Goal: Task Accomplishment & Management: Manage account settings

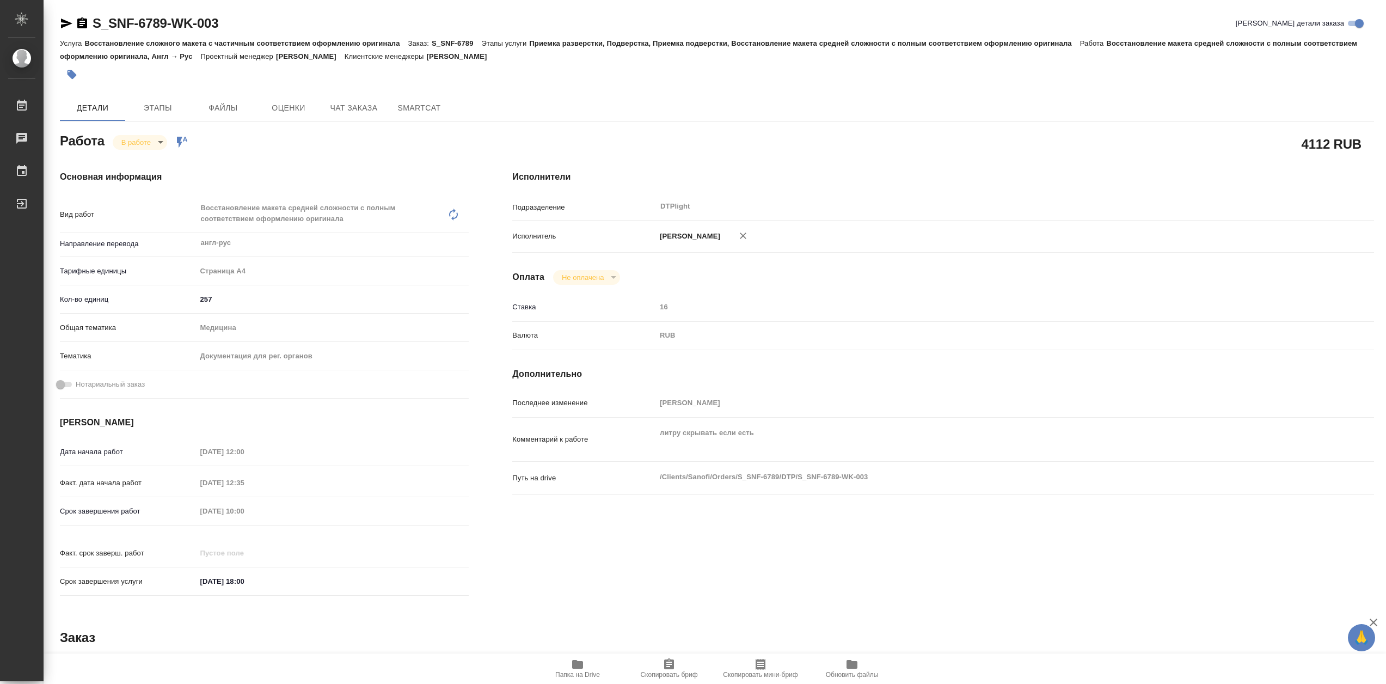
click at [156, 143] on body "🙏 .cls-1 fill:#fff; AWATERA Сархатов Руслан Работы 0 Чаты График Выйти S_SNF-67…" at bounding box center [693, 342] width 1386 height 684
click at [157, 162] on button "Выполнен" at bounding box center [141, 164] width 40 height 12
type textarea "x"
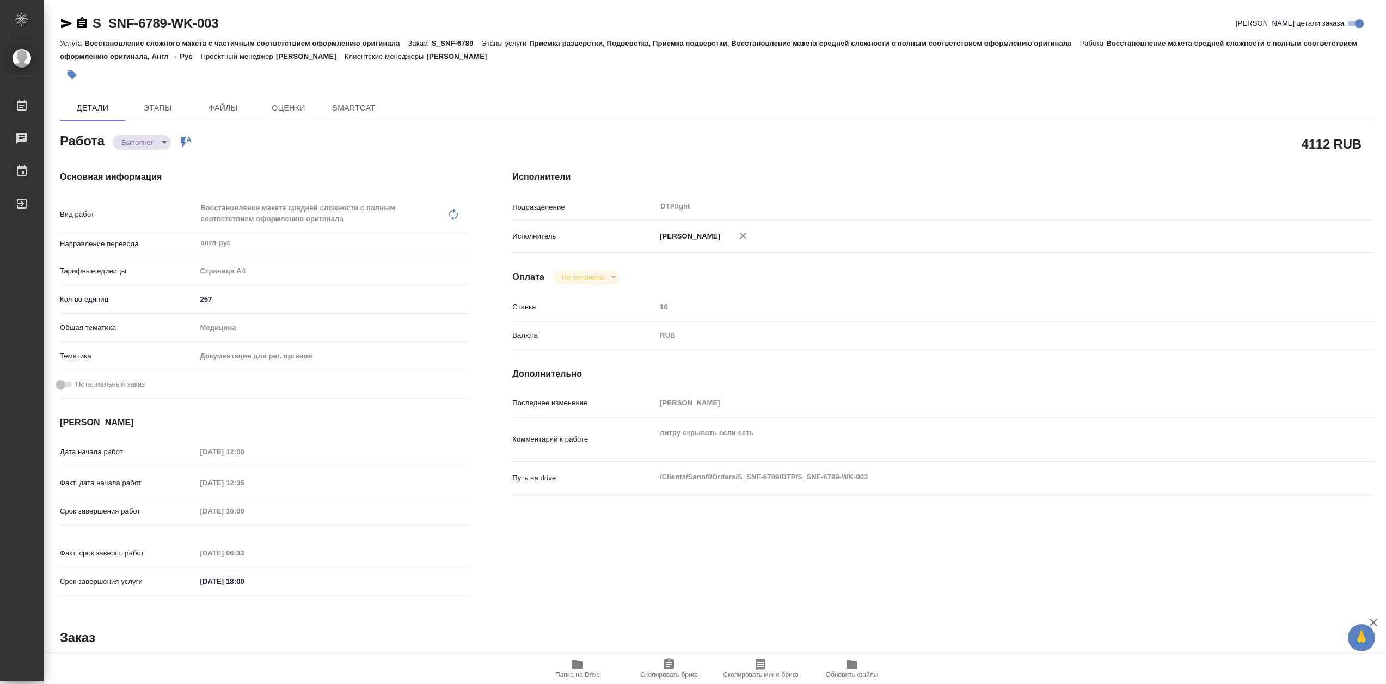
type textarea "x"
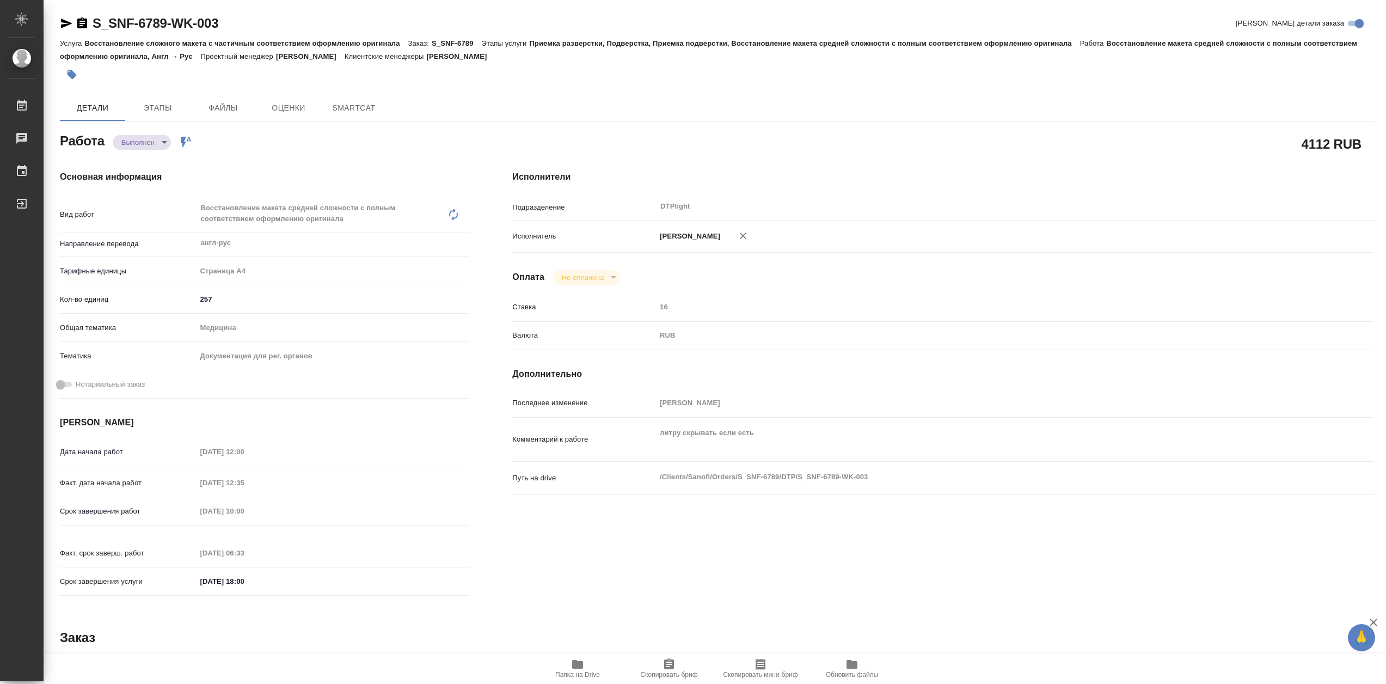
type textarea "x"
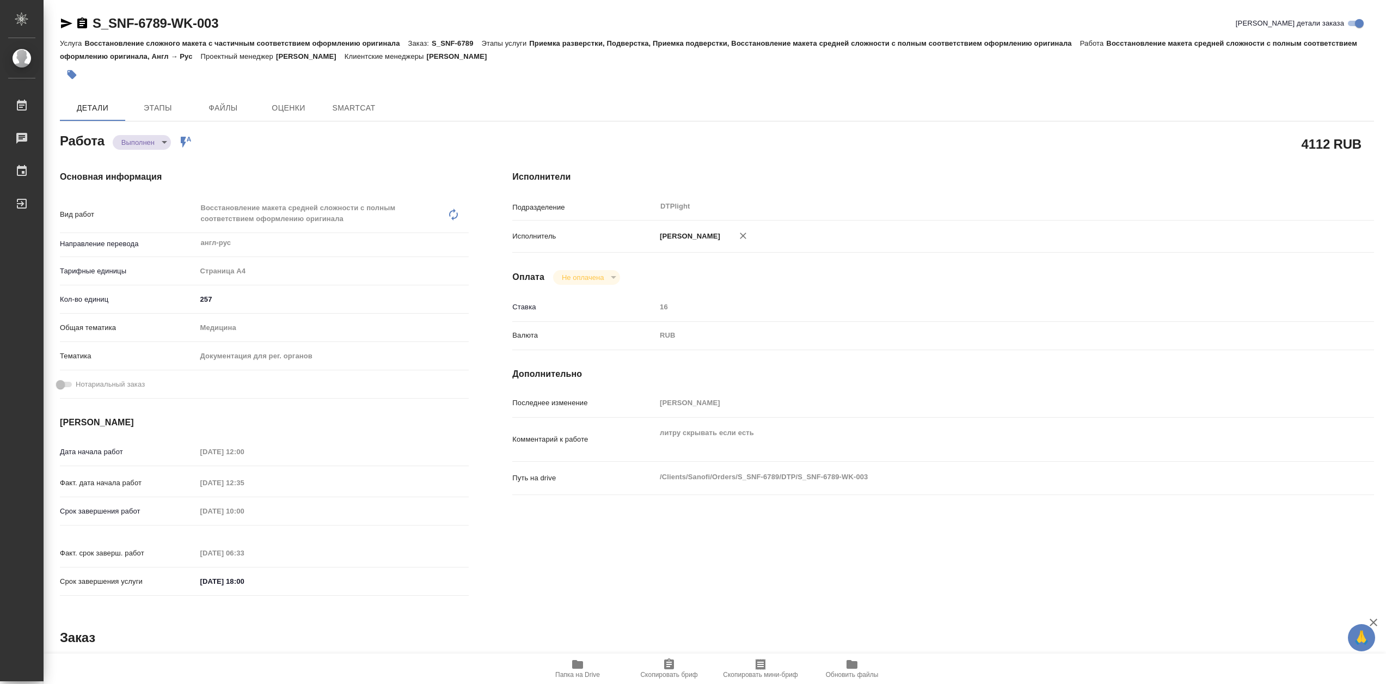
type textarea "x"
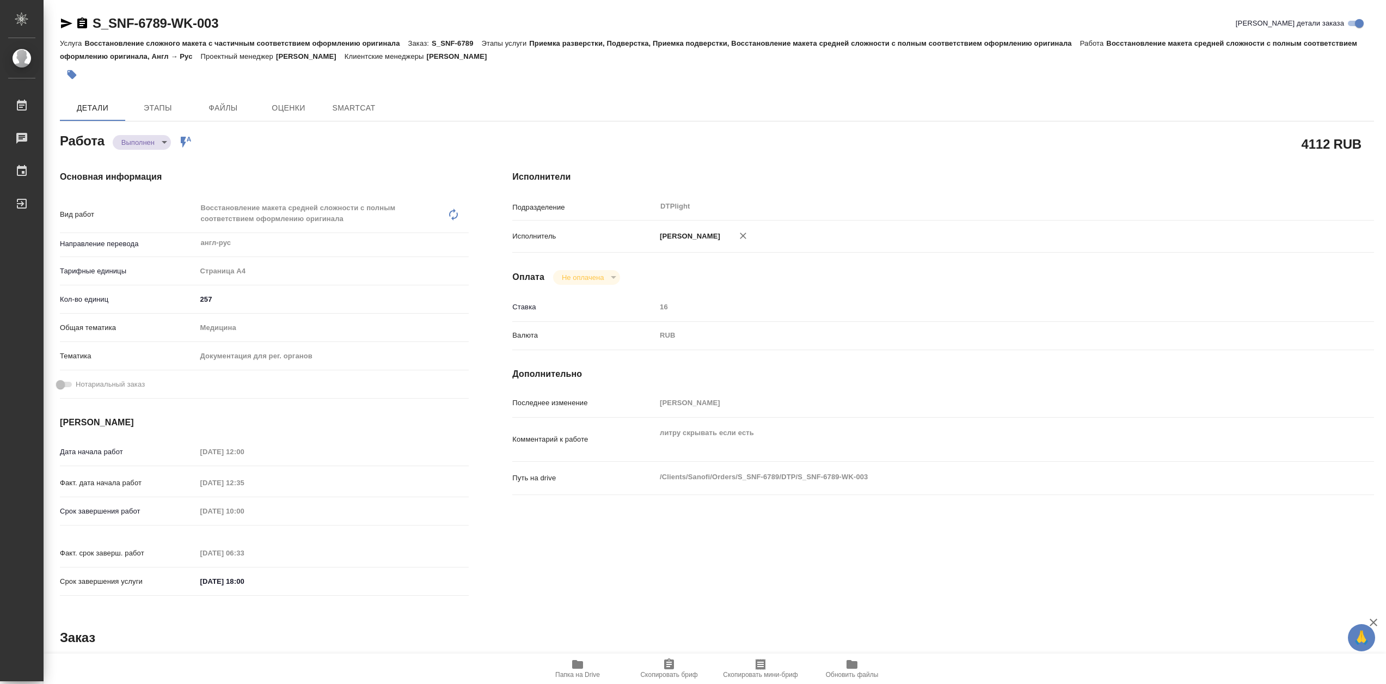
type textarea "x"
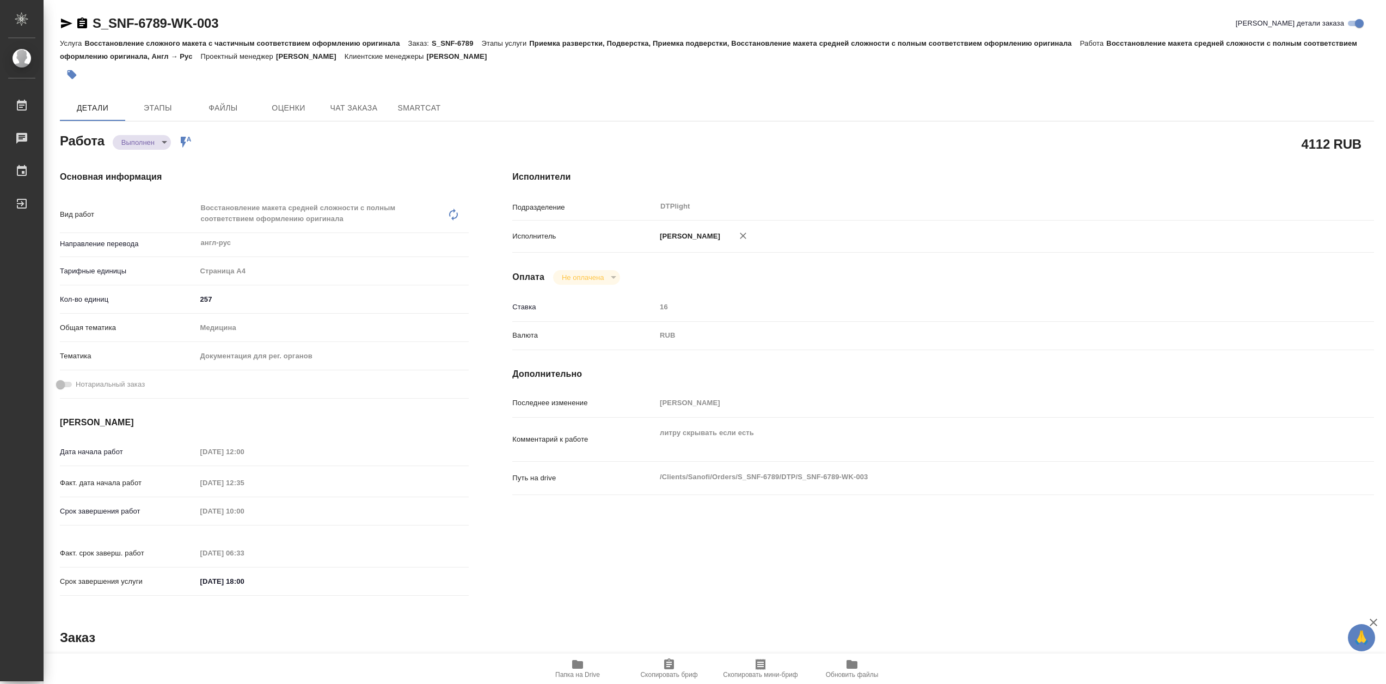
type textarea "x"
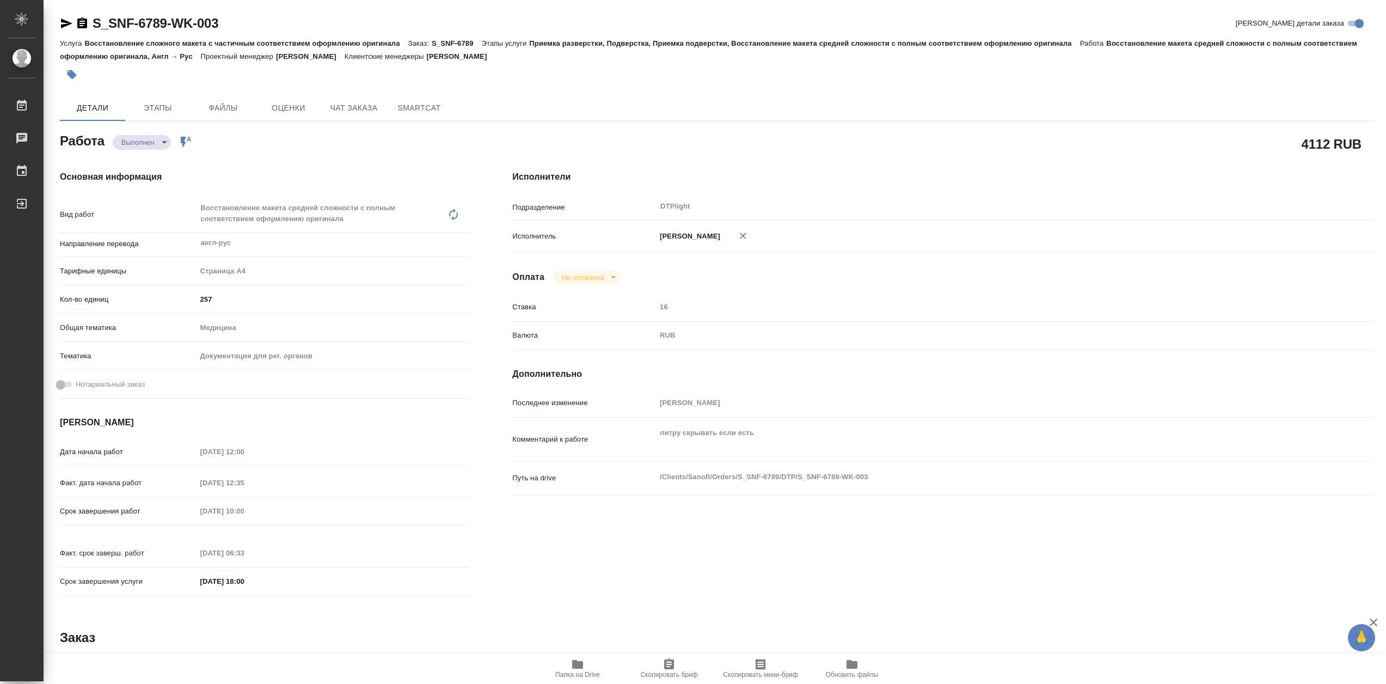
type textarea "x"
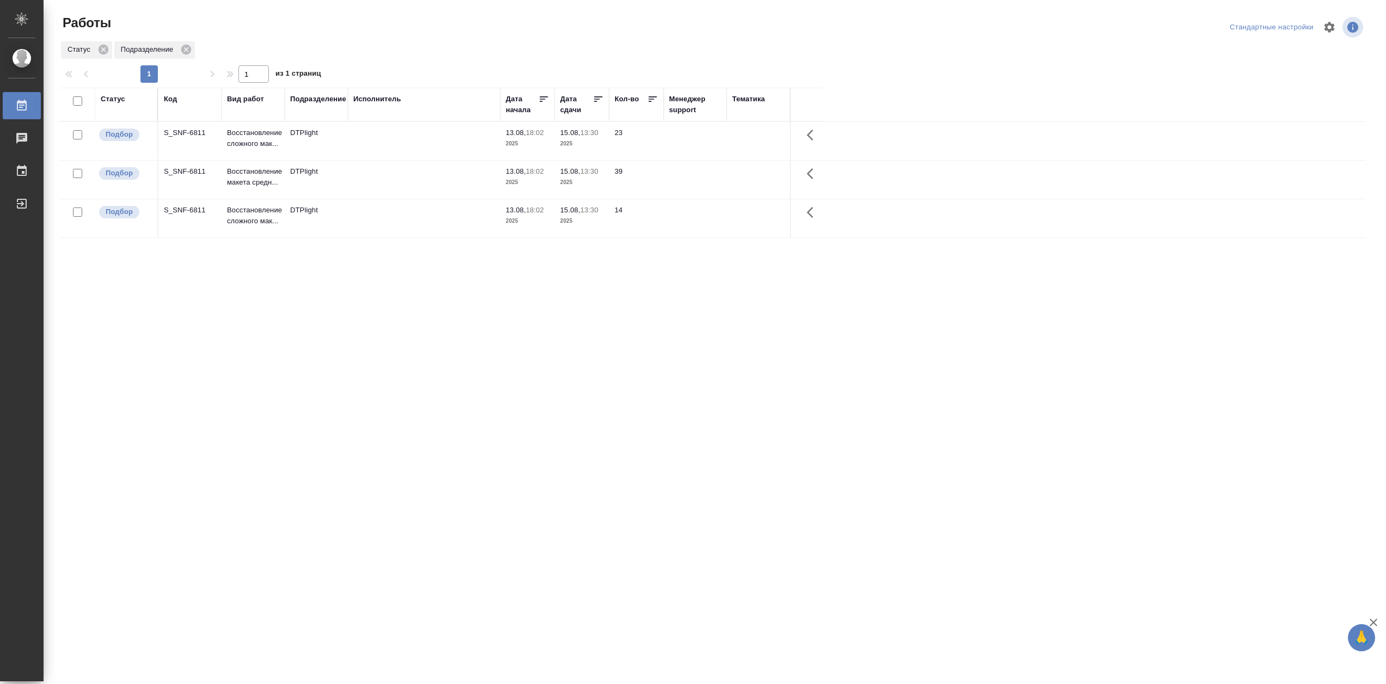
click at [396, 160] on td at bounding box center [424, 141] width 152 height 38
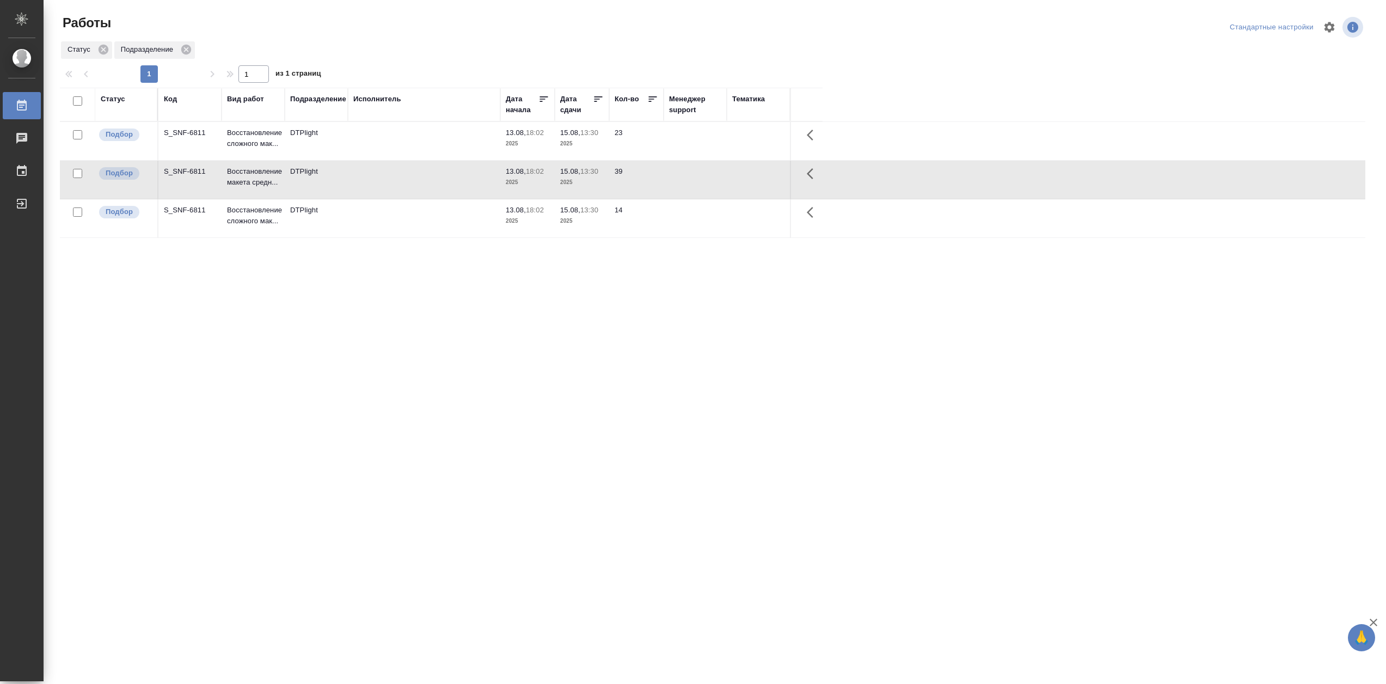
click at [396, 160] on td at bounding box center [424, 141] width 152 height 38
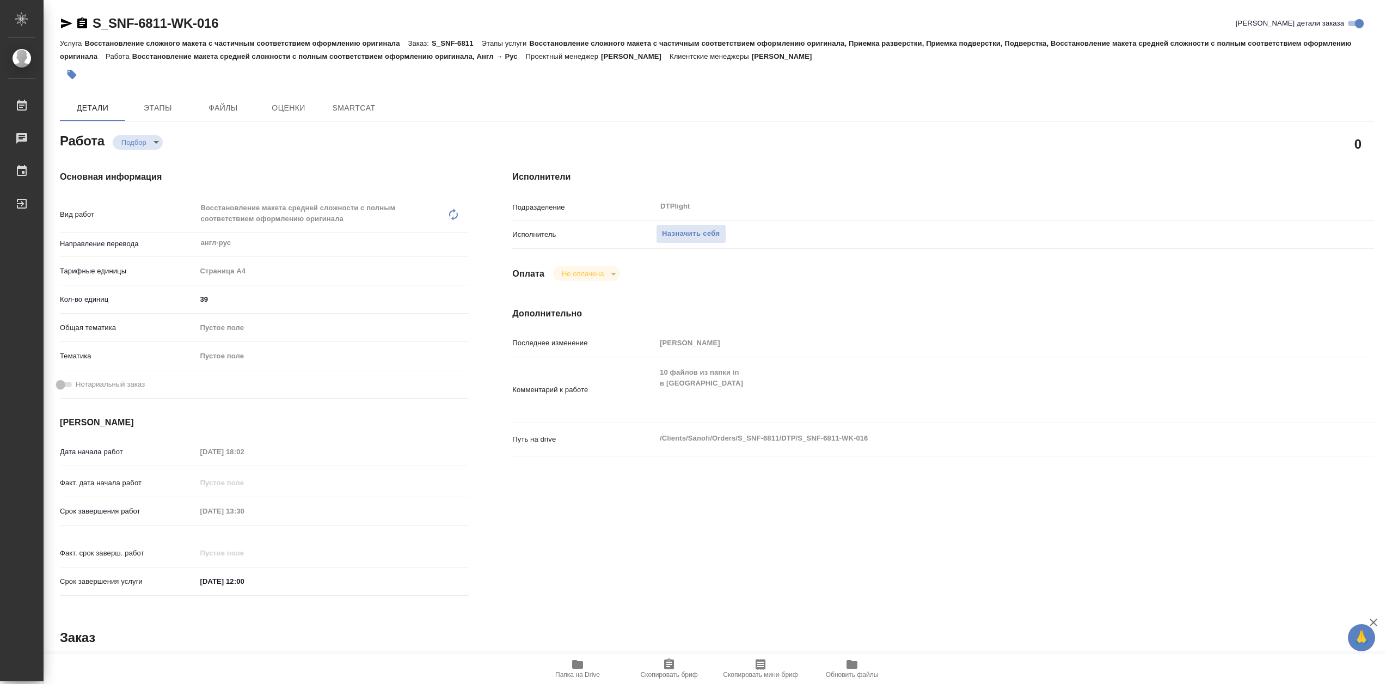
type textarea "x"
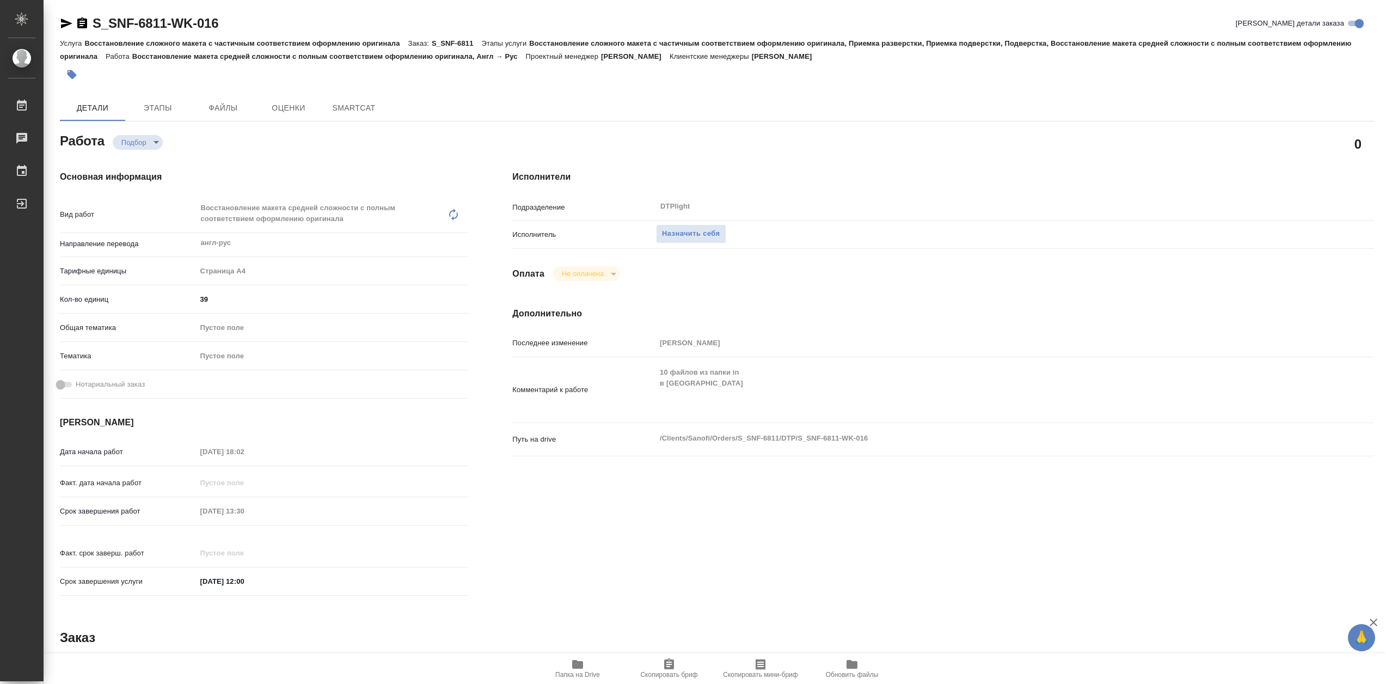
type textarea "x"
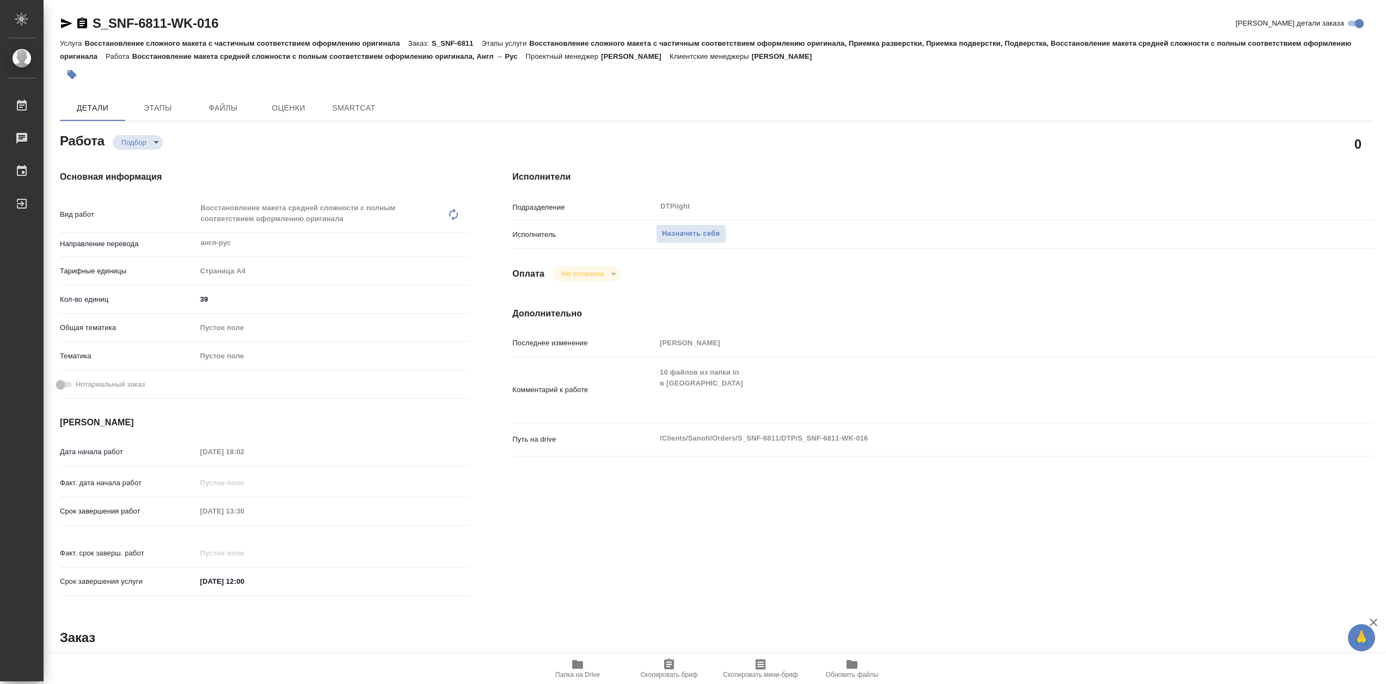
type textarea "x"
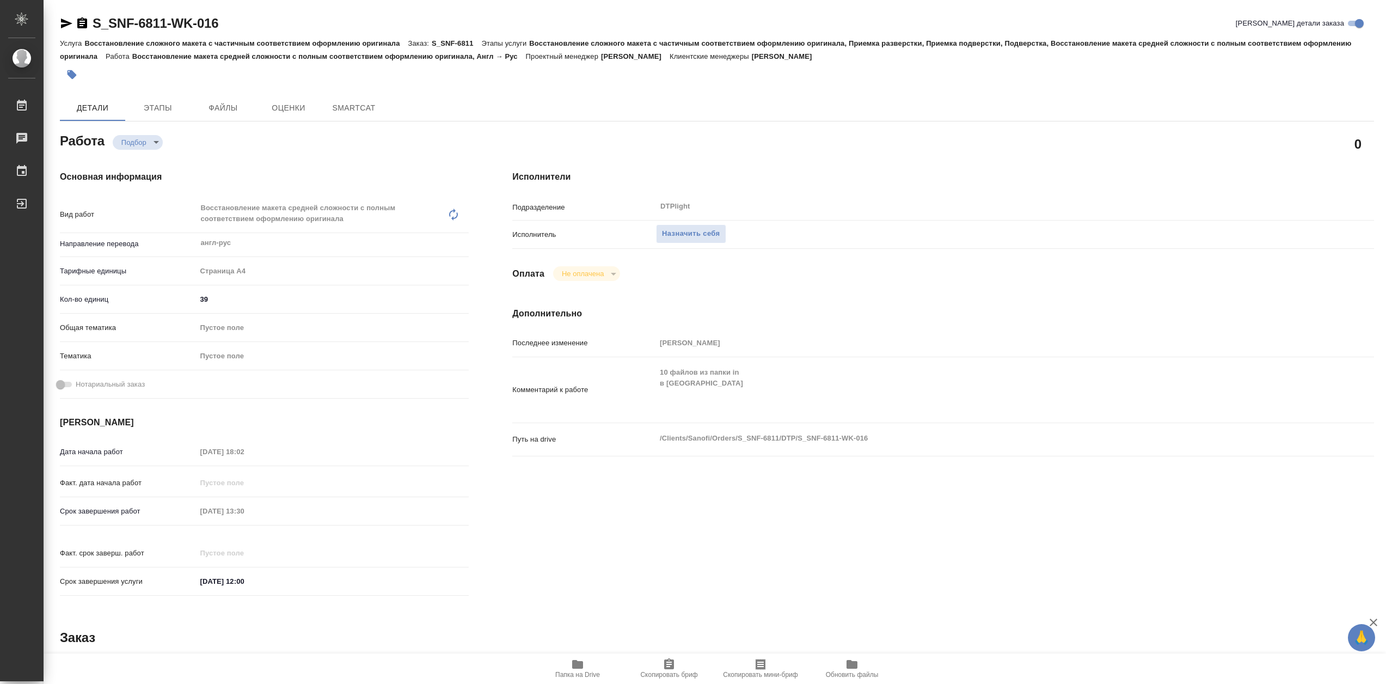
type textarea "x"
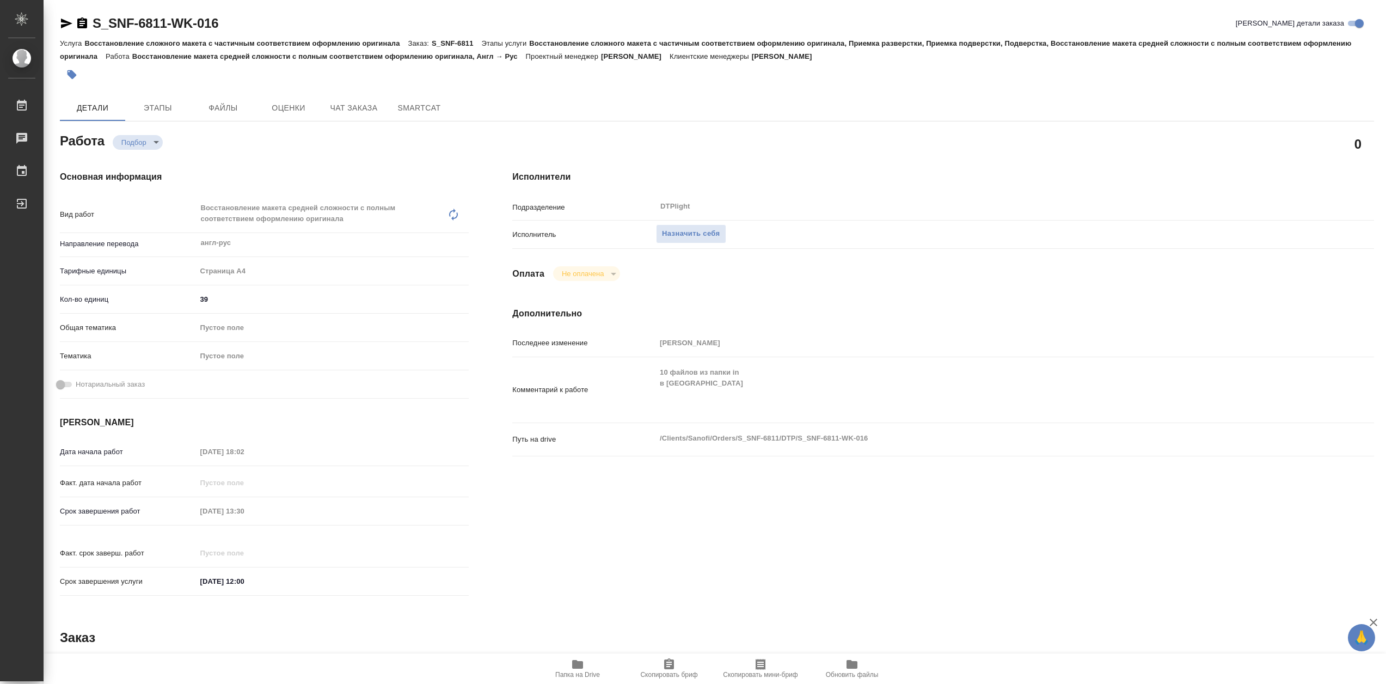
type textarea "x"
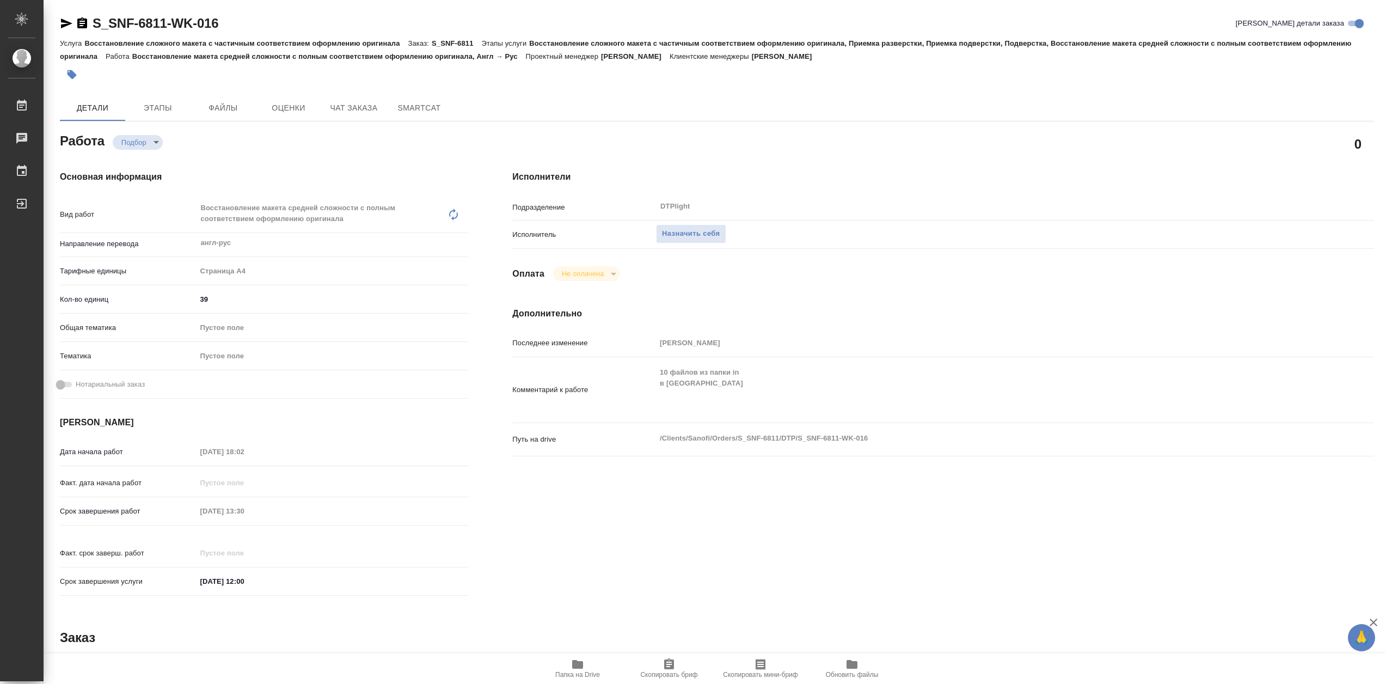
click at [573, 667] on icon "button" at bounding box center [577, 664] width 11 height 9
type textarea "x"
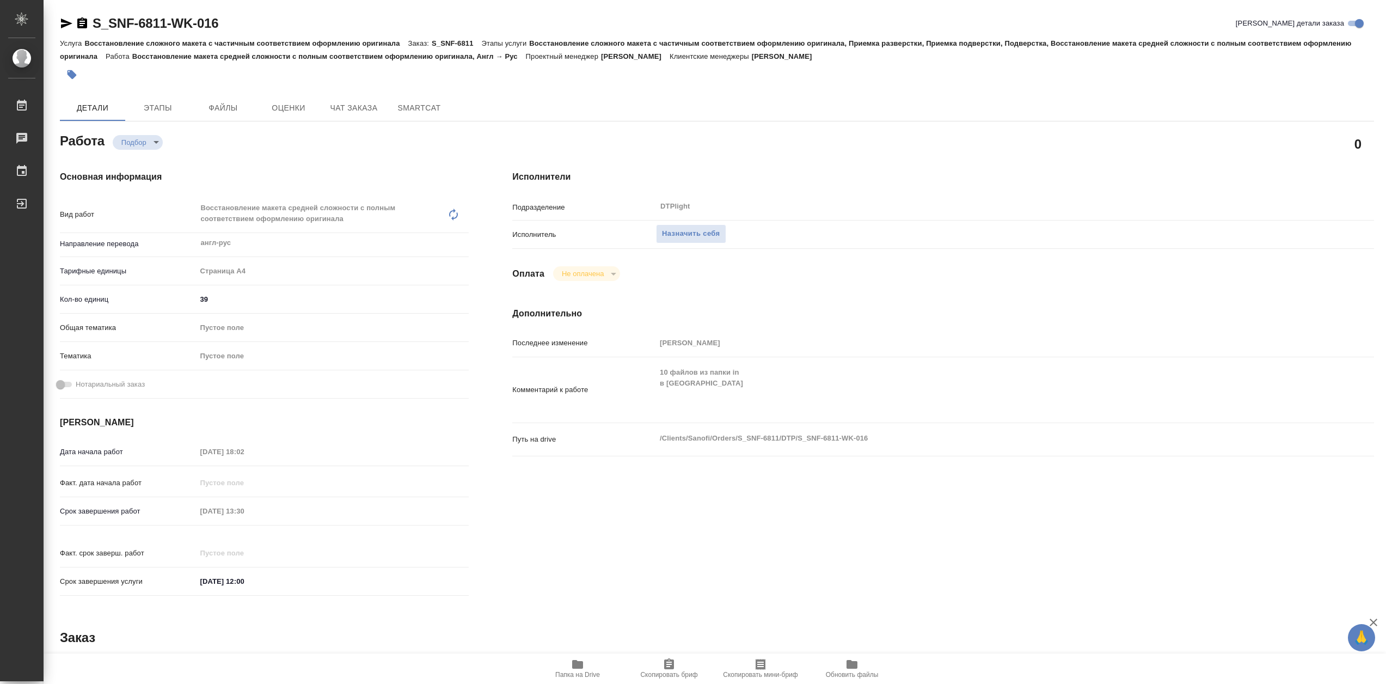
type textarea "x"
